Goal: Navigation & Orientation: Find specific page/section

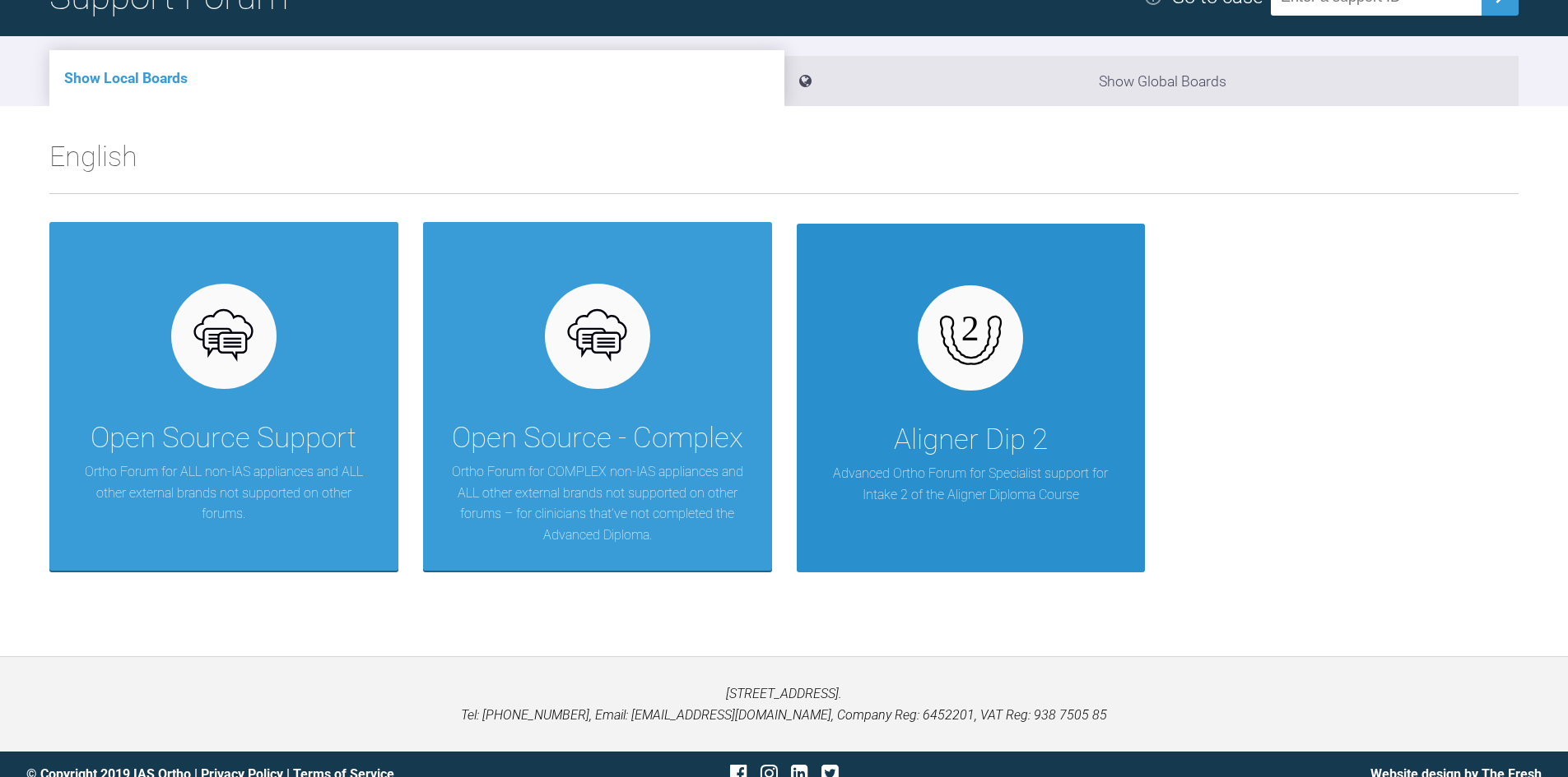
scroll to position [171, 0]
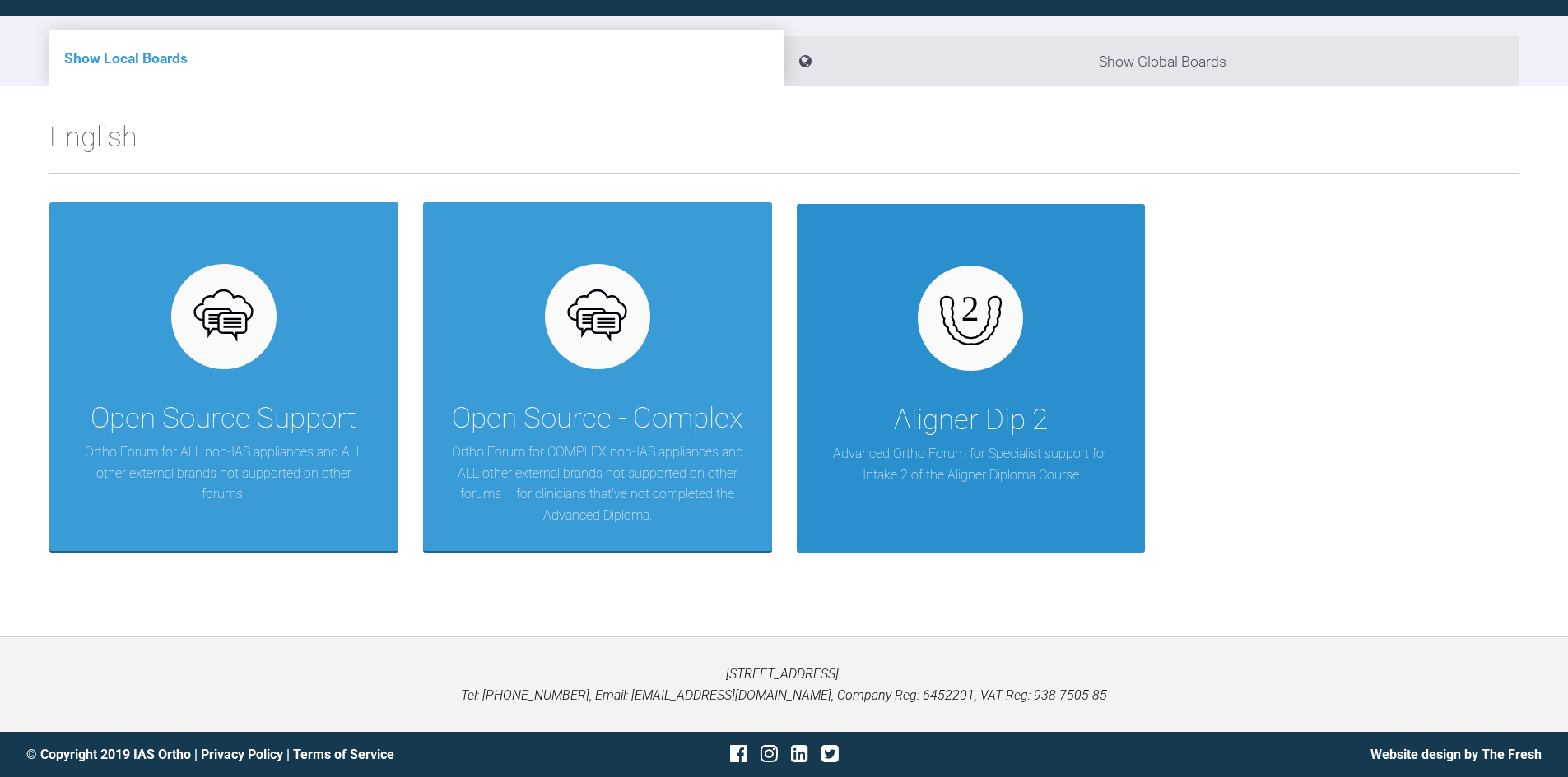
click at [960, 428] on div "Aligner Dip 2" at bounding box center [970, 420] width 154 height 46
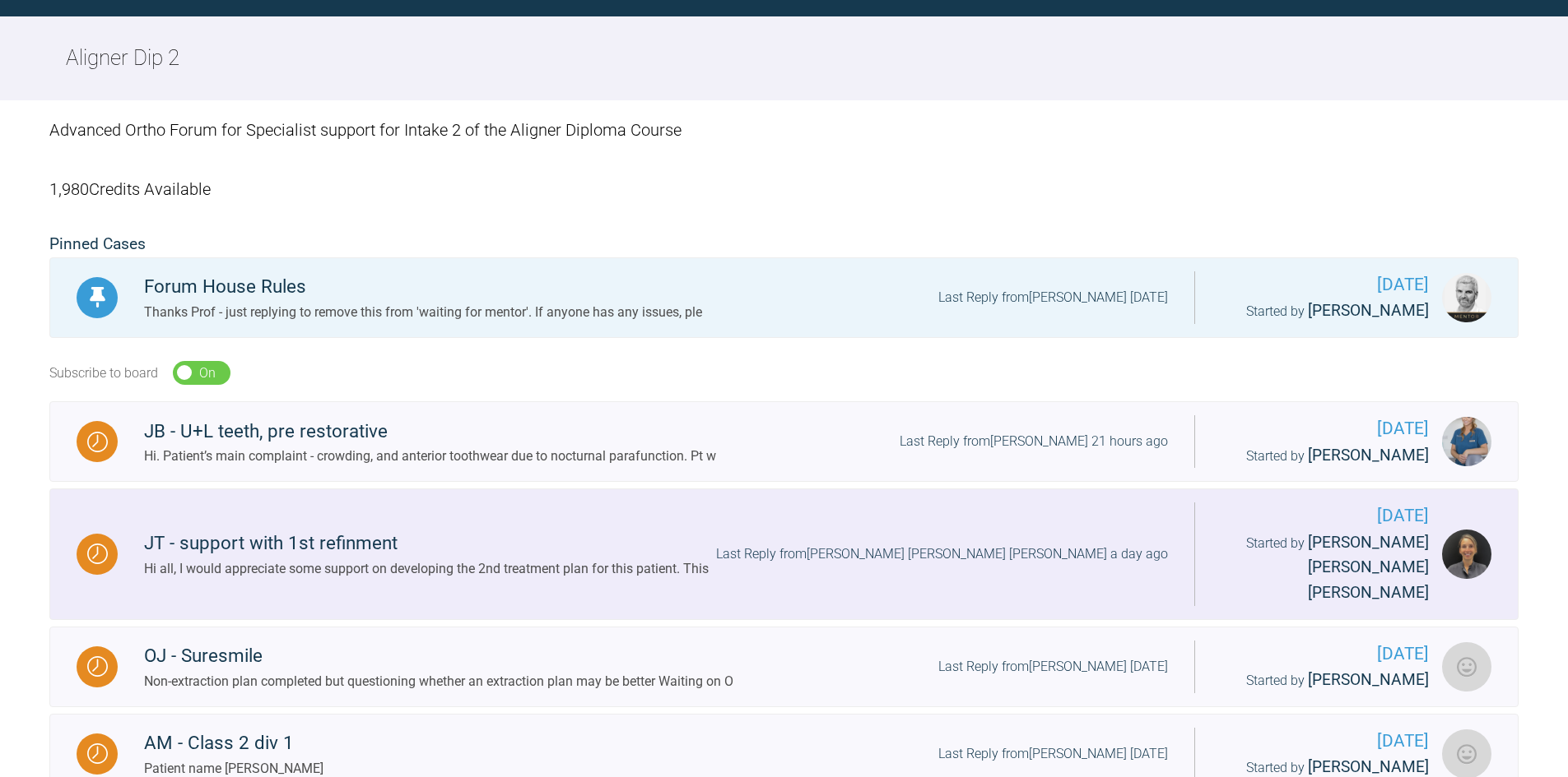
click at [1014, 543] on div "Last Reply from [PERSON_NAME] [PERSON_NAME] [PERSON_NAME] a day ago" at bounding box center [942, 554] width 452 height 21
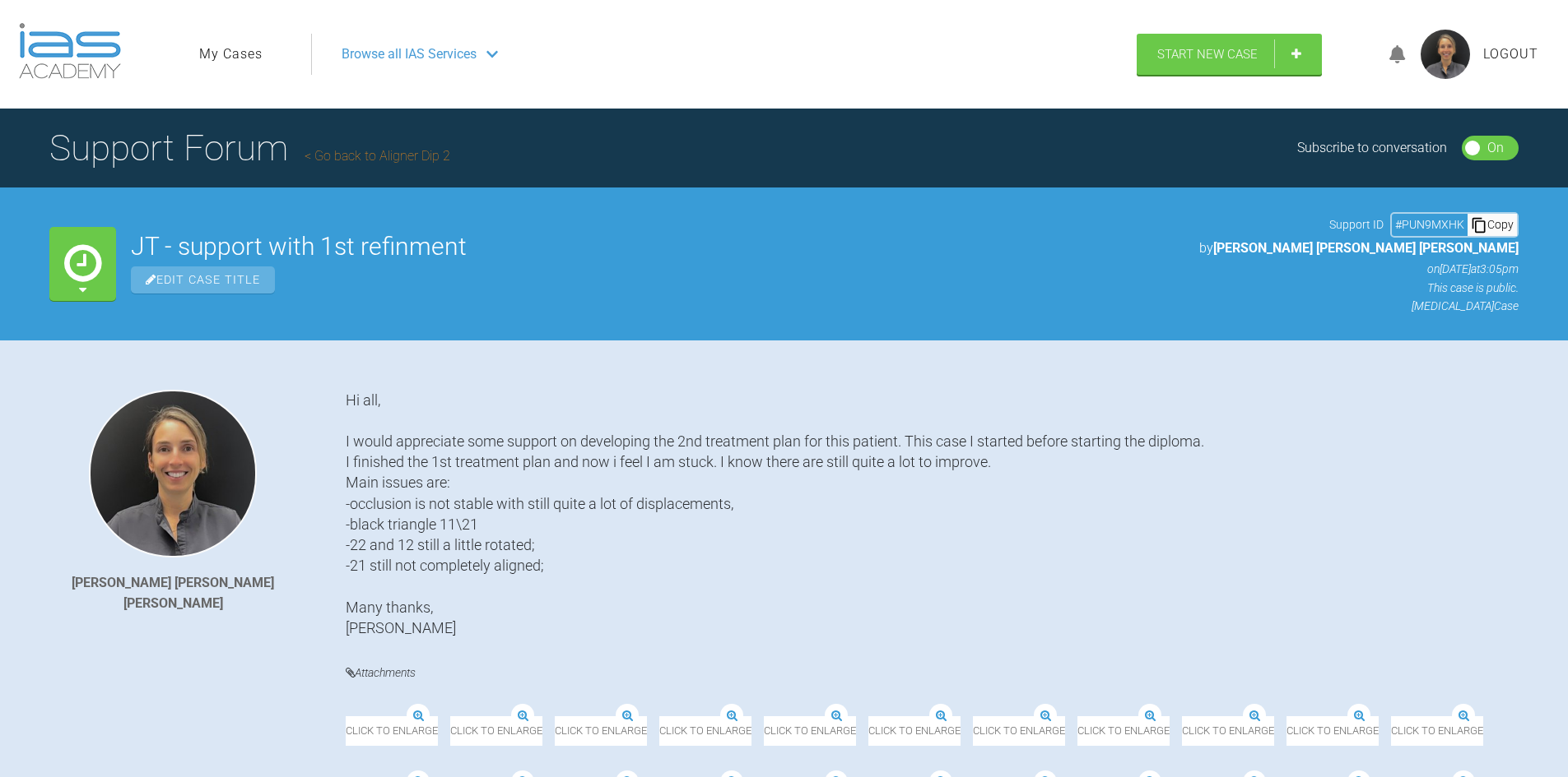
click at [255, 52] on link "My Cases" at bounding box center [231, 54] width 63 height 21
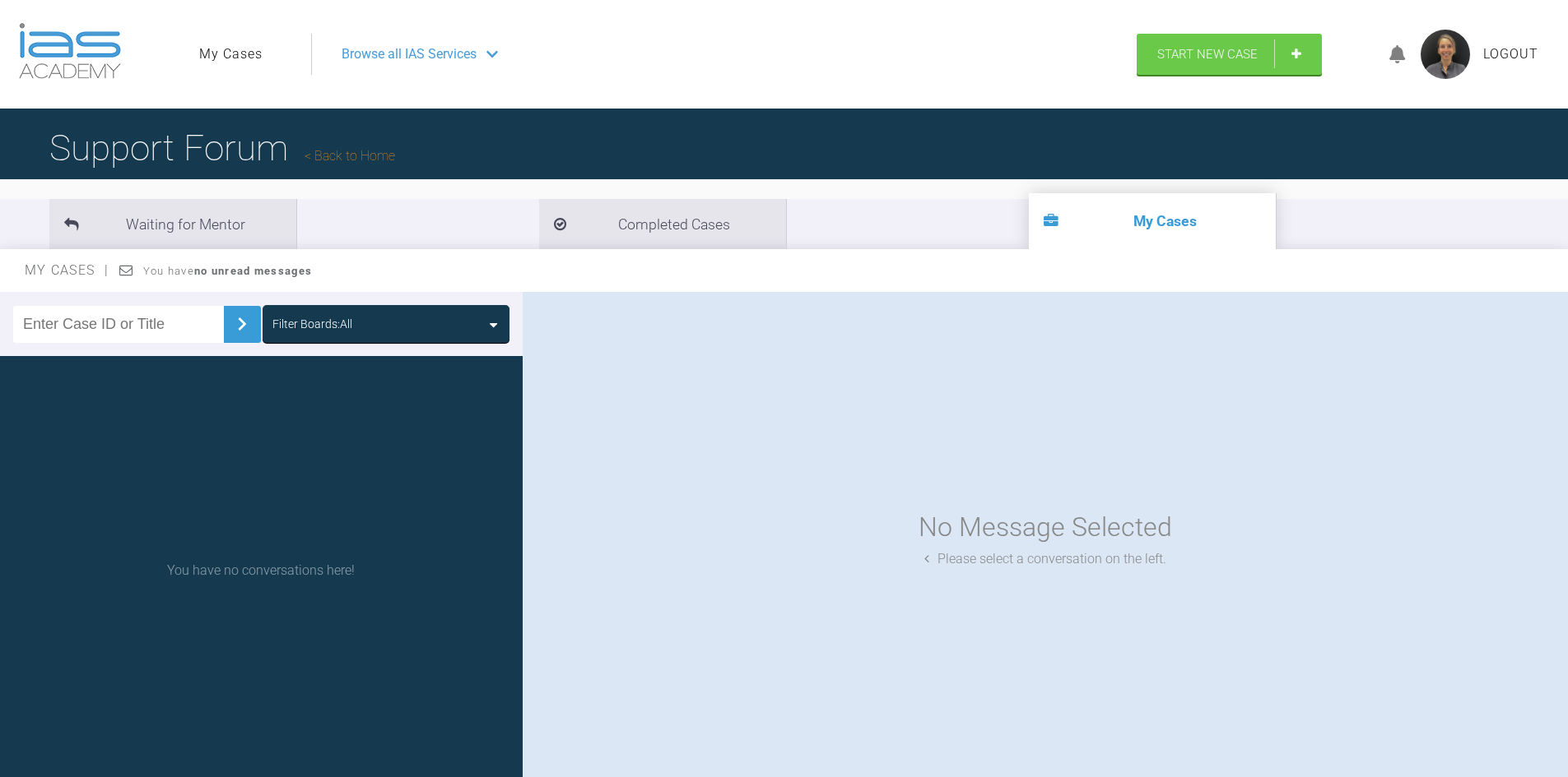
click at [353, 153] on link "Back to Home" at bounding box center [349, 155] width 91 height 15
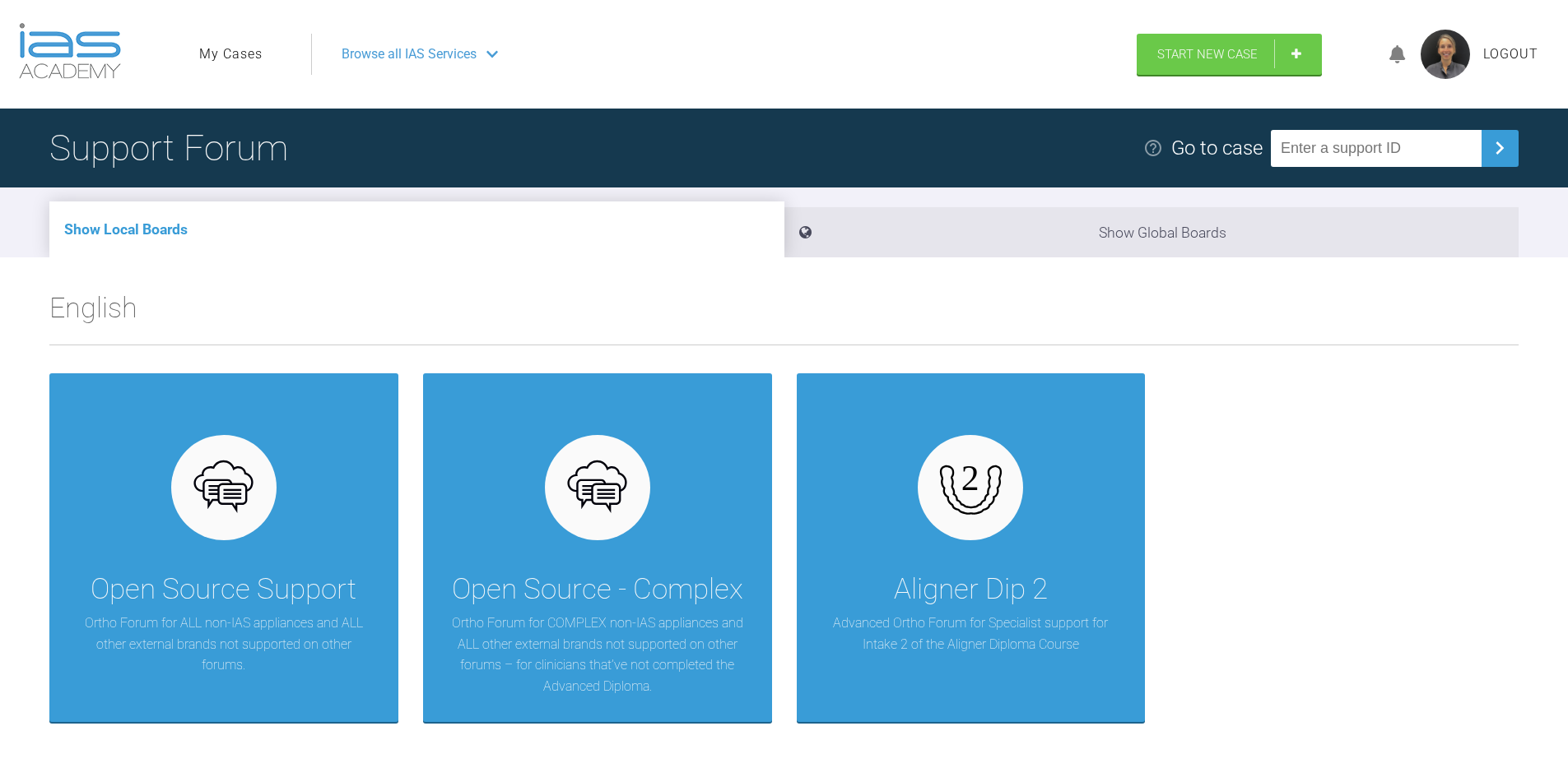
click at [1516, 56] on span "Logout" at bounding box center [1511, 54] width 55 height 21
